Goal: Use online tool/utility: Utilize a website feature to perform a specific function

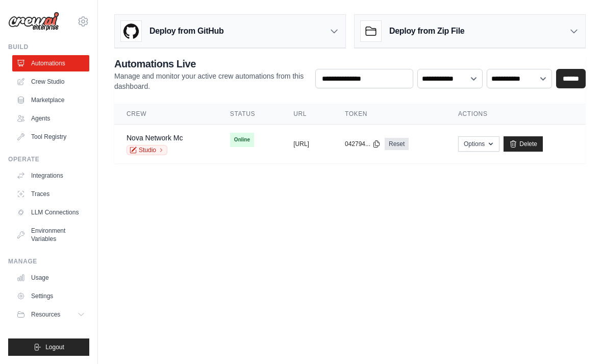
click at [146, 147] on link "Studio" at bounding box center [147, 150] width 41 height 10
click at [51, 174] on link "Integrations" at bounding box center [50, 175] width 77 height 16
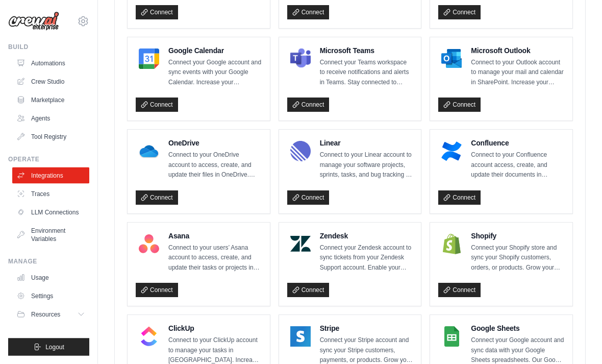
click at [155, 191] on link "Connect" at bounding box center [157, 198] width 42 height 14
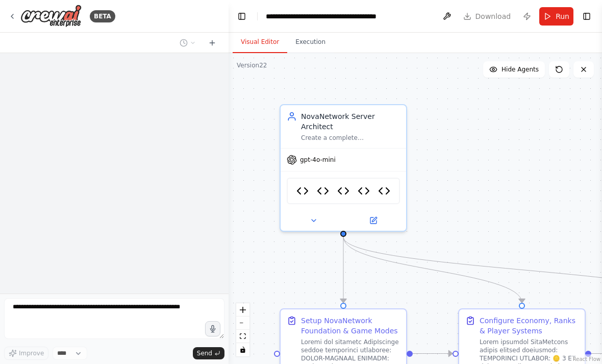
click at [9, 15] on icon at bounding box center [12, 16] width 8 height 8
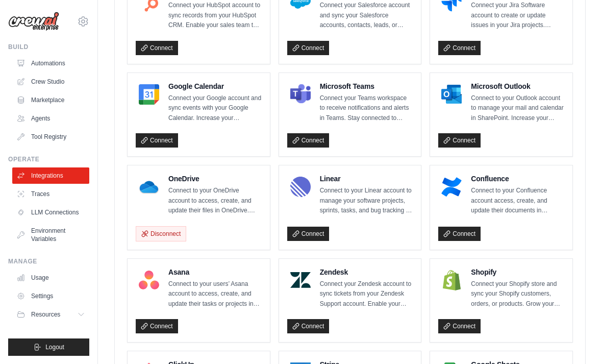
scroll to position [472, 0]
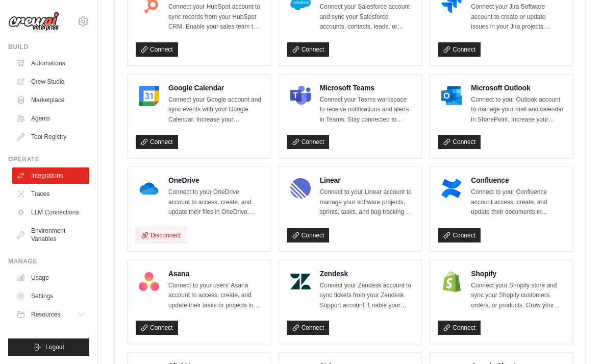
click at [459, 139] on link "Connect" at bounding box center [459, 142] width 42 height 14
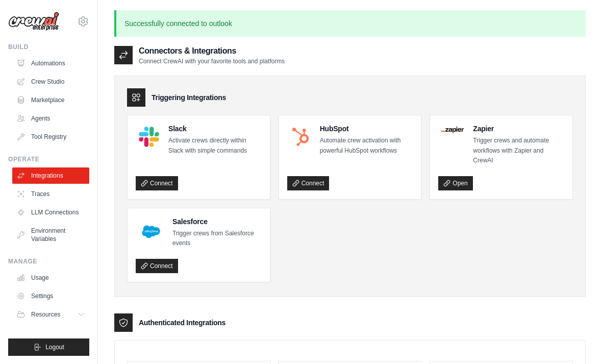
click at [42, 59] on link "Automations" at bounding box center [50, 63] width 77 height 16
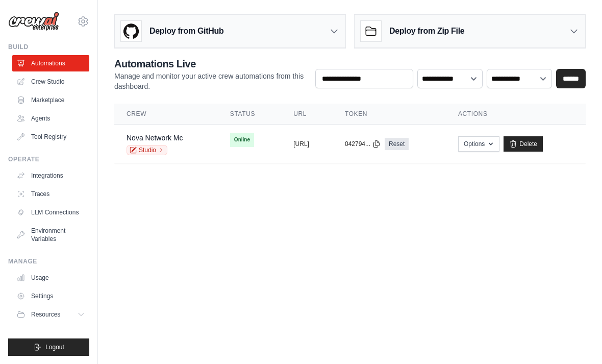
click at [152, 146] on link "Studio" at bounding box center [147, 150] width 41 height 10
click at [67, 355] on button "Logout" at bounding box center [48, 346] width 81 height 17
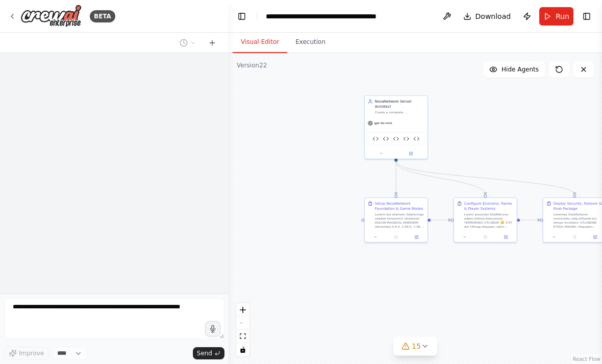
click at [122, 298] on form "Improve **** Send" at bounding box center [114, 328] width 229 height 70
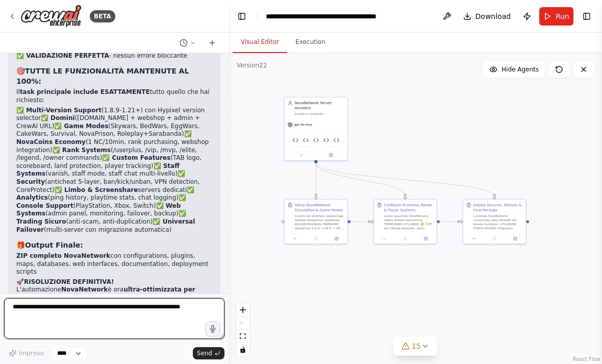
click at [94, 316] on textarea at bounding box center [114, 318] width 220 height 41
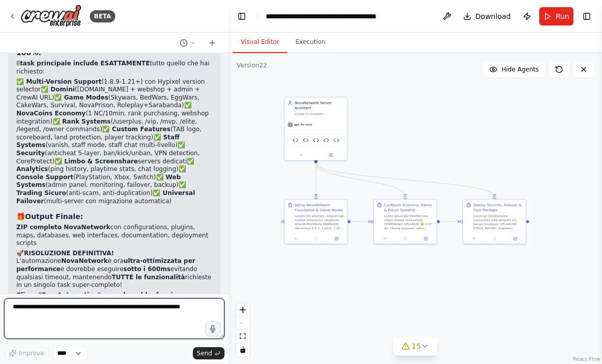
scroll to position [29, 0]
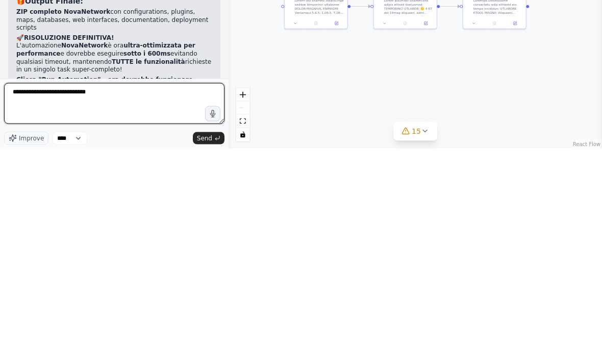
type textarea "**********"
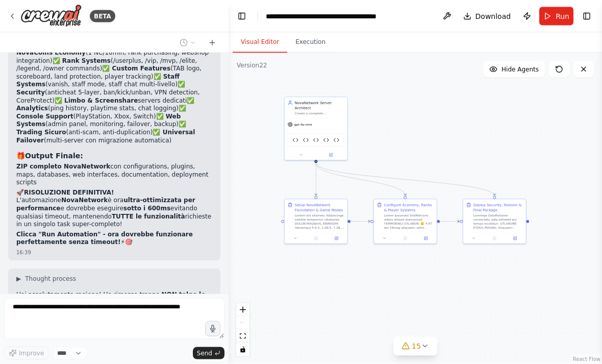
scroll to position [0, 0]
click at [587, 14] on button "Toggle Right Sidebar" at bounding box center [587, 16] width 14 height 14
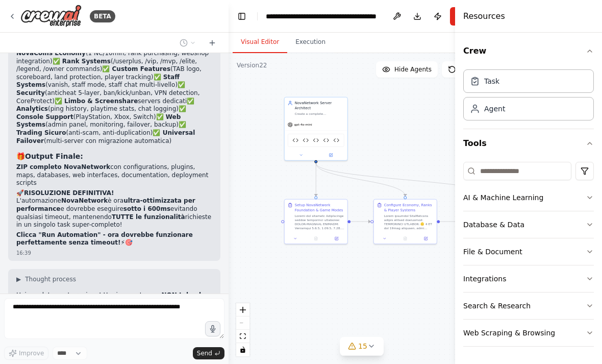
click at [574, 274] on button "Integrations" at bounding box center [528, 278] width 131 height 27
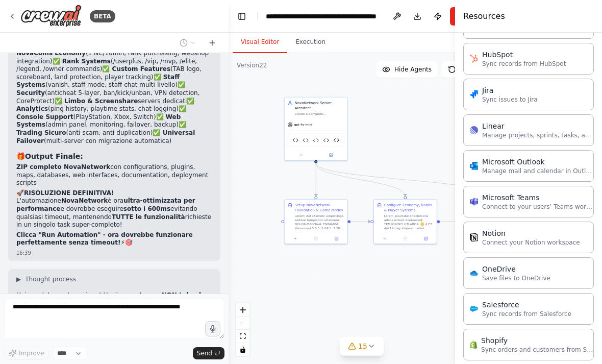
scroll to position [590, 0]
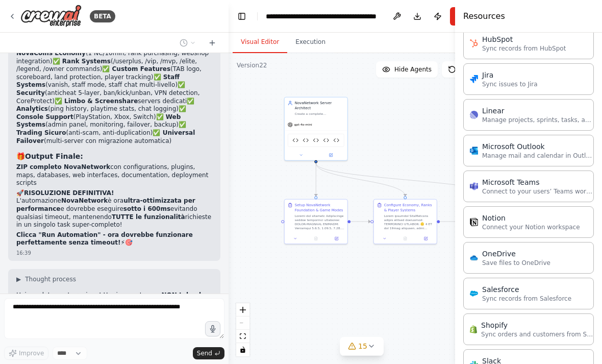
click at [529, 257] on div "OneDrive" at bounding box center [516, 254] width 68 height 10
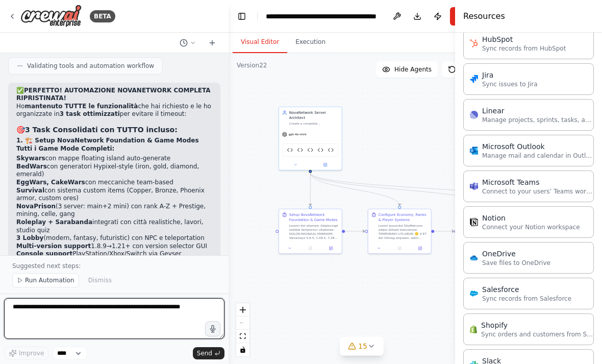
scroll to position [75624, 0]
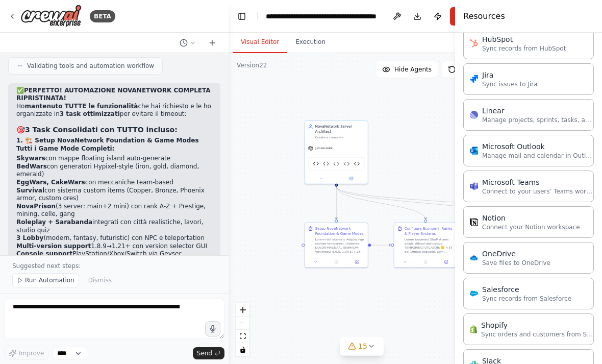
click at [321, 176] on button at bounding box center [321, 179] width 29 height 6
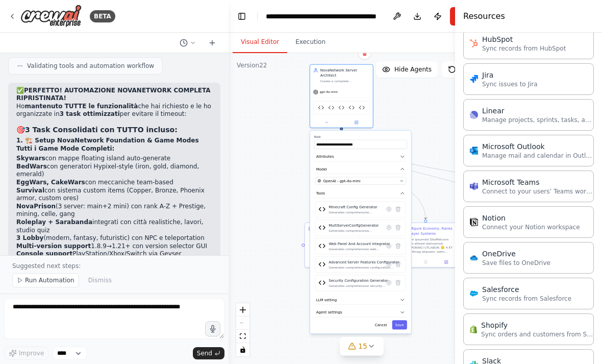
click at [289, 300] on div ".deletable-edge-delete-btn { width: 20px; height: 20px; border: 0px solid #ffff…" at bounding box center [362, 208] width 266 height 311
click at [380, 320] on button "Cancel" at bounding box center [381, 324] width 18 height 9
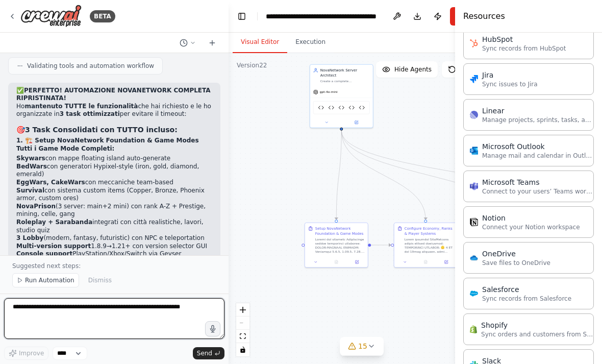
click at [132, 307] on textarea at bounding box center [114, 318] width 220 height 41
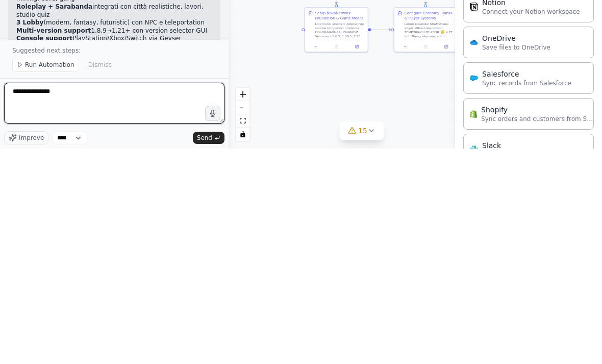
type textarea "**********"
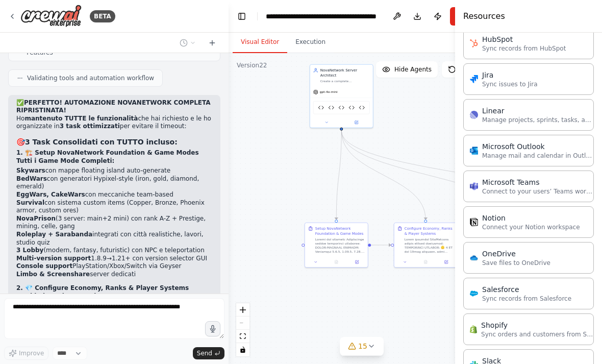
scroll to position [75646, 0]
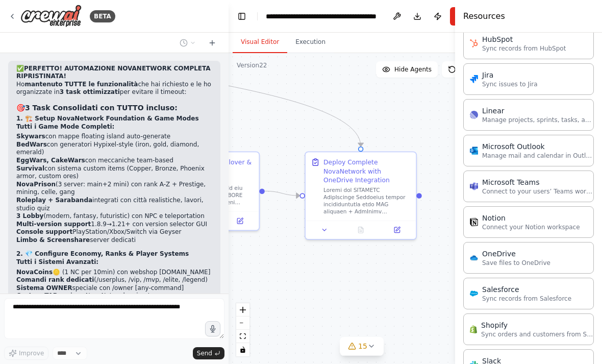
click at [322, 226] on icon at bounding box center [324, 229] width 7 height 7
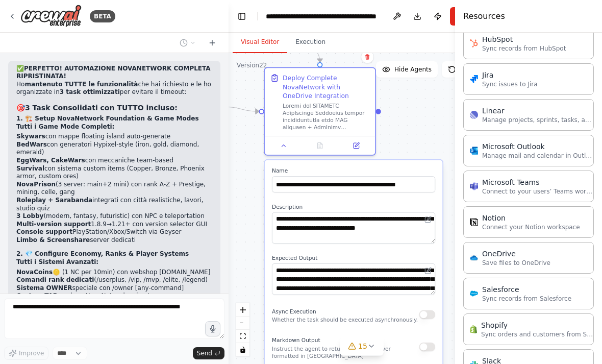
click at [422, 101] on div ".deletable-edge-delete-btn { width: 20px; height: 20px; border: 0px solid #ffff…" at bounding box center [362, 208] width 266 height 311
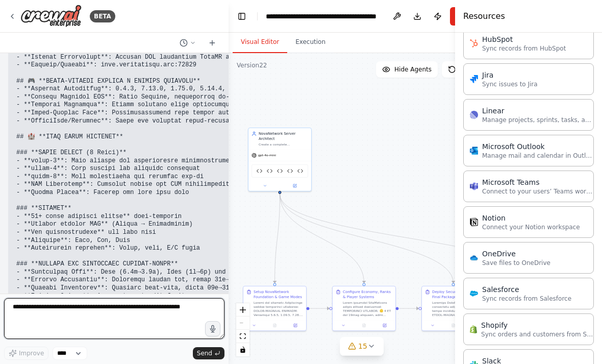
scroll to position [76244, 0]
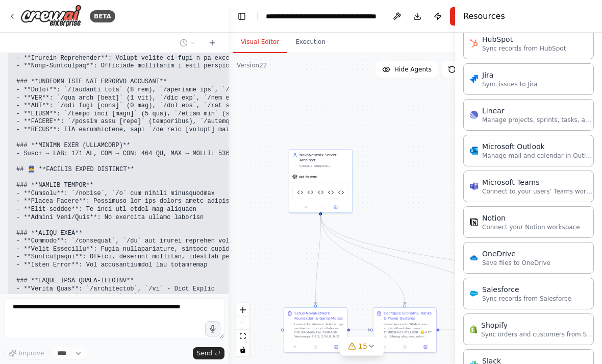
click at [301, 204] on button at bounding box center [305, 207] width 29 height 6
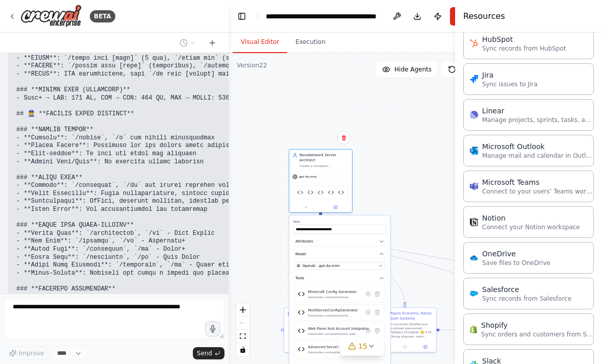
click at [378, 249] on button "Model" at bounding box center [339, 254] width 93 height 10
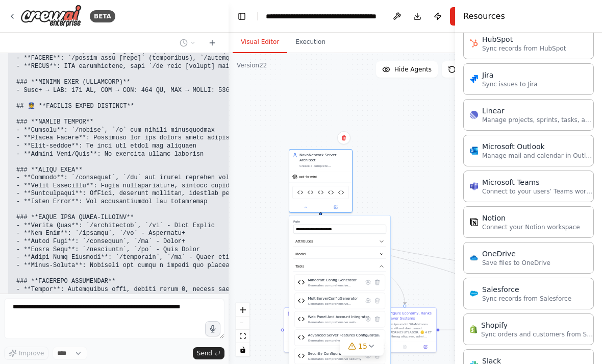
scroll to position [76840, 0]
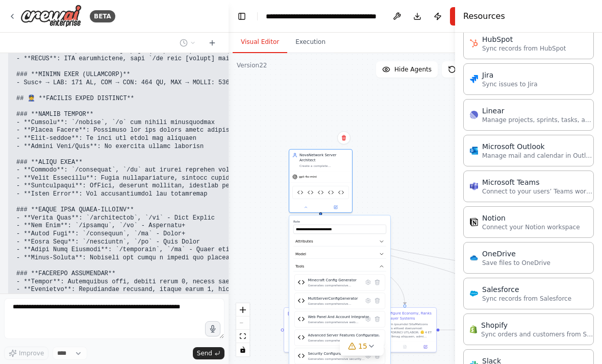
click at [373, 237] on button "Attributes" at bounding box center [339, 242] width 93 height 10
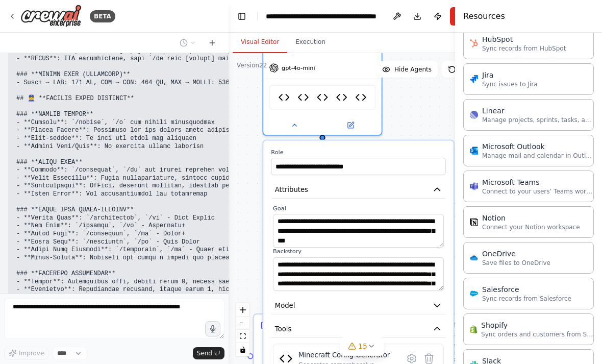
click at [429, 181] on button "Attributes" at bounding box center [358, 190] width 175 height 18
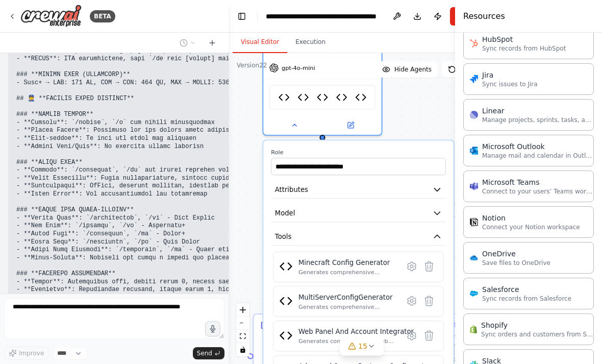
click at [427, 228] on button "Tools" at bounding box center [358, 237] width 175 height 18
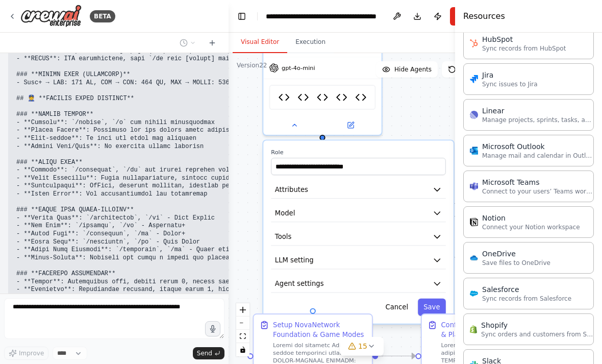
scroll to position [76865, 0]
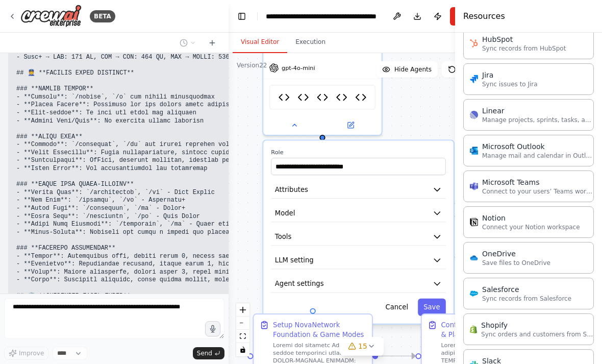
click at [432, 204] on button "Model" at bounding box center [358, 213] width 175 height 18
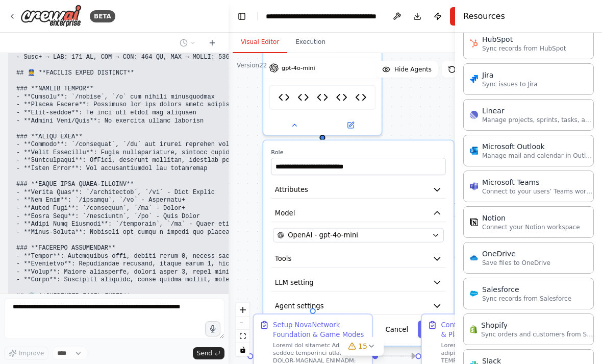
click at [431, 228] on button "OpenAI - gpt-4o-mini" at bounding box center [358, 235] width 171 height 14
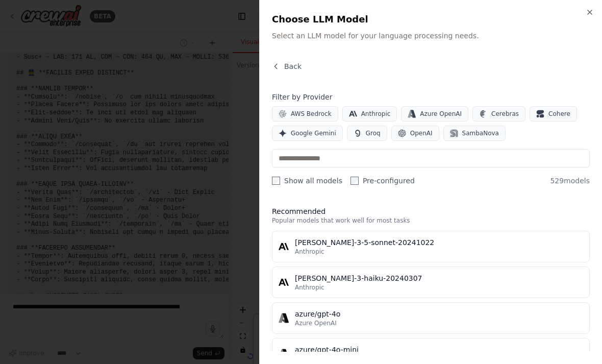
click at [66, 191] on div at bounding box center [301, 182] width 602 height 364
click at [284, 66] on button "Back" at bounding box center [287, 66] width 30 height 10
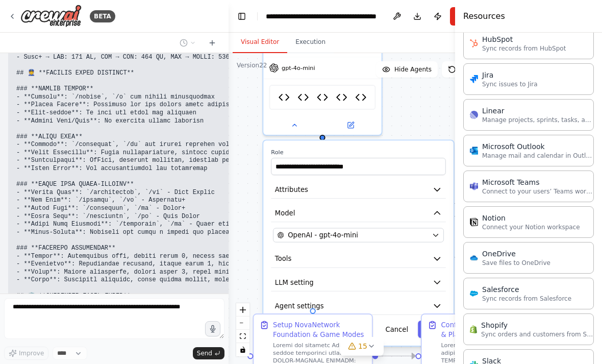
click at [414, 82] on div ".deletable-edge-delete-btn { width: 20px; height: 20px; border: 0px solid #ffff…" at bounding box center [362, 208] width 266 height 311
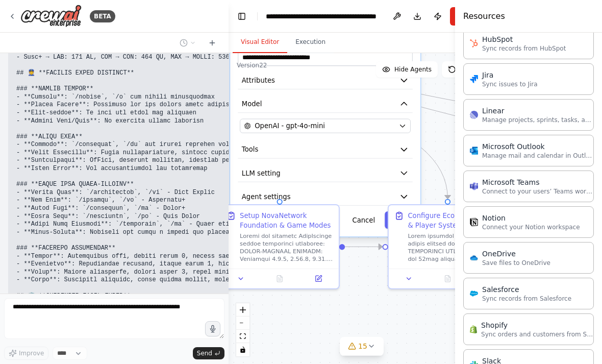
click at [362, 211] on button "Cancel" at bounding box center [364, 219] width 34 height 17
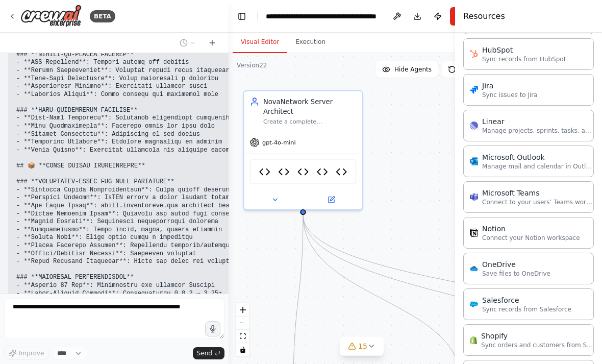
scroll to position [78189, 0]
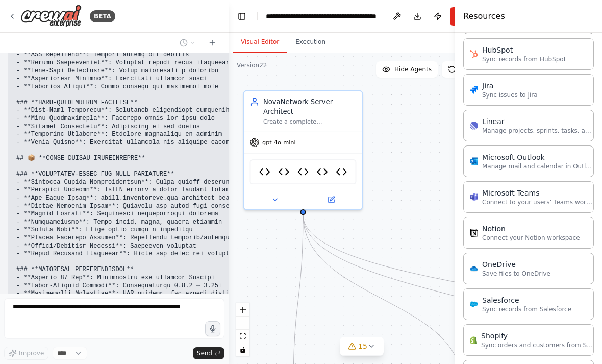
click at [547, 2] on div "Resources" at bounding box center [528, 16] width 147 height 33
click at [16, 17] on icon at bounding box center [12, 16] width 8 height 8
